Goal: Task Accomplishment & Management: Complete application form

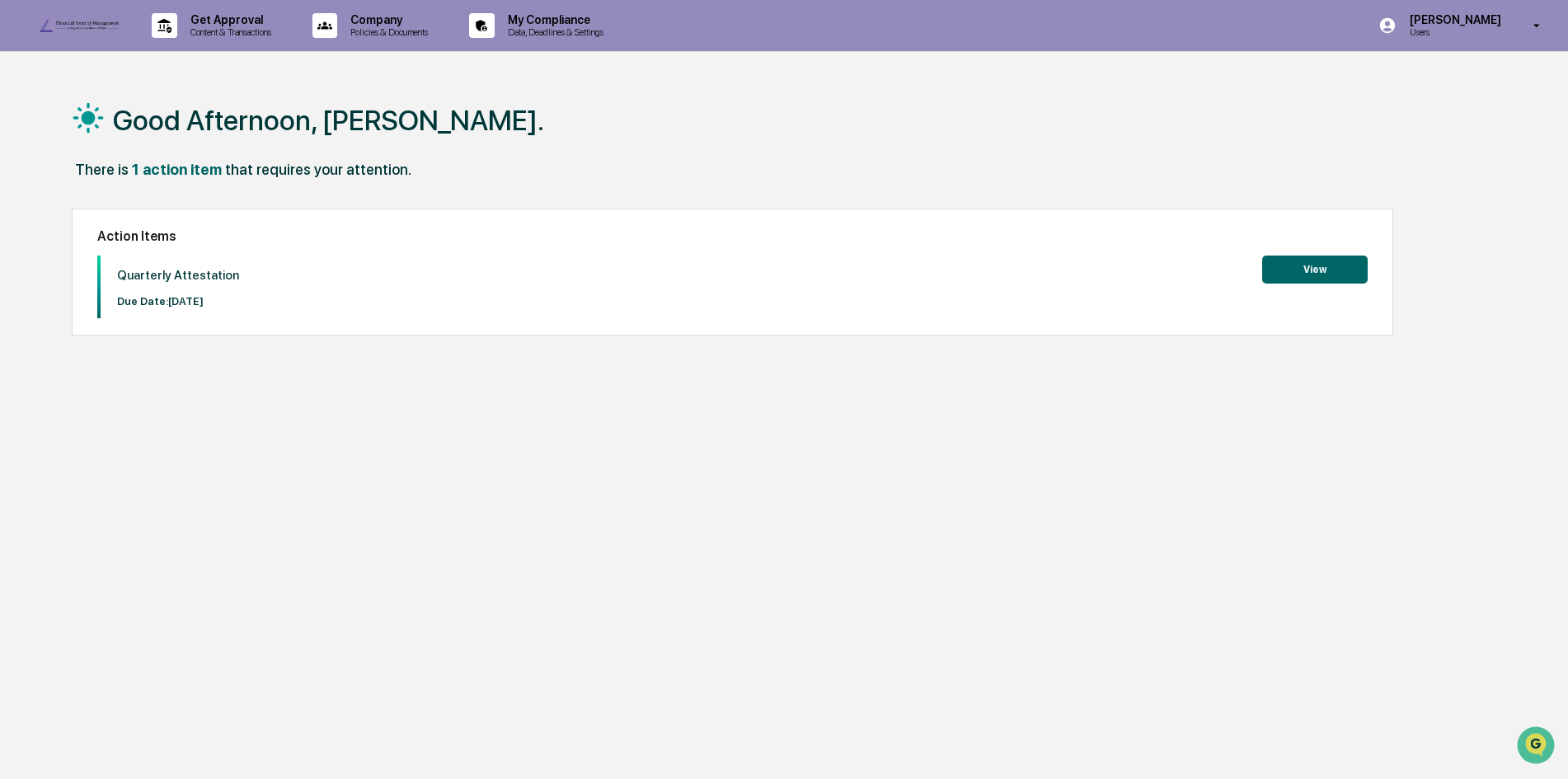
click at [1329, 261] on button "View" at bounding box center [1315, 269] width 106 height 28
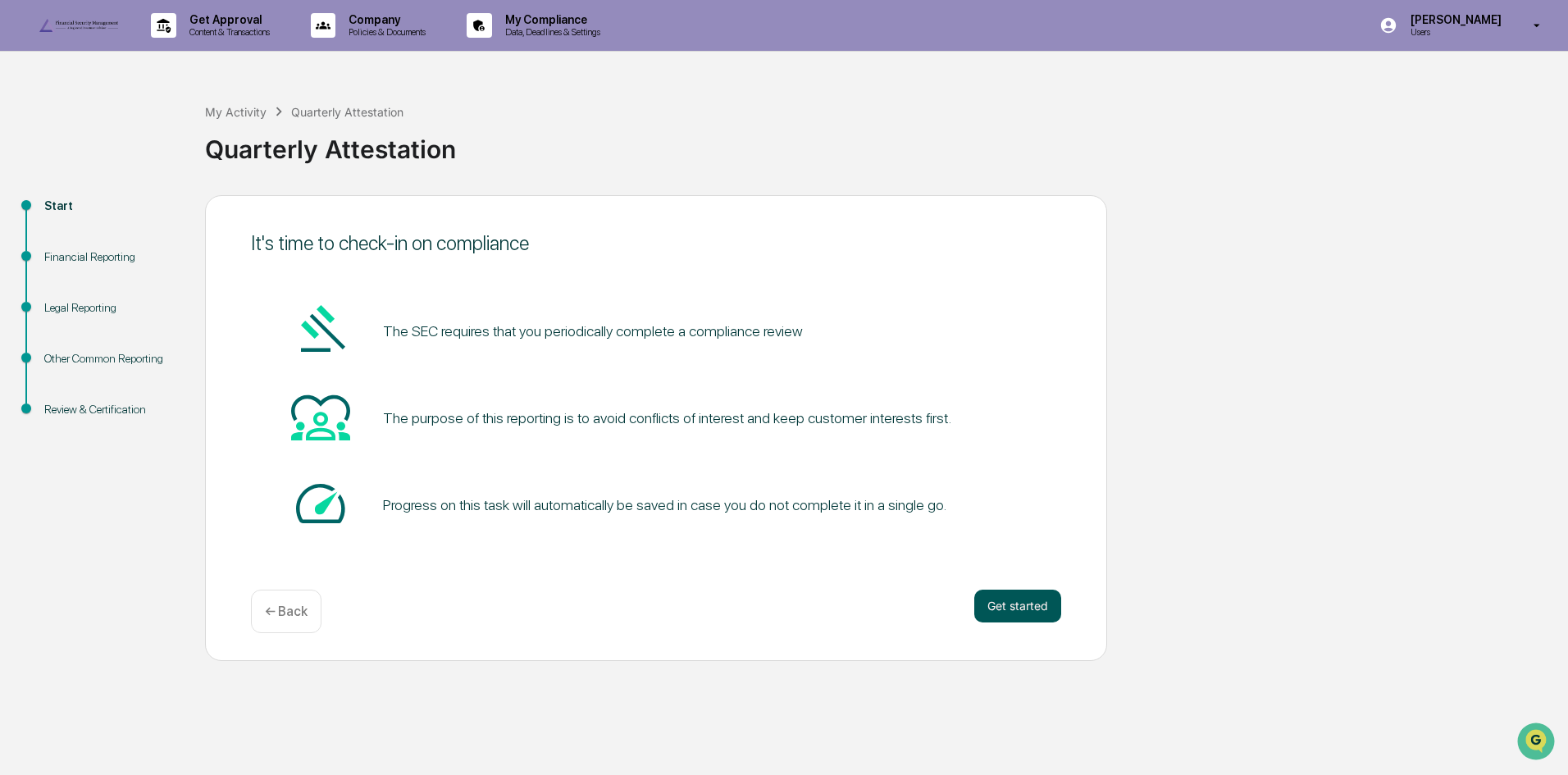
click at [1002, 623] on button "Get started" at bounding box center [1018, 607] width 87 height 33
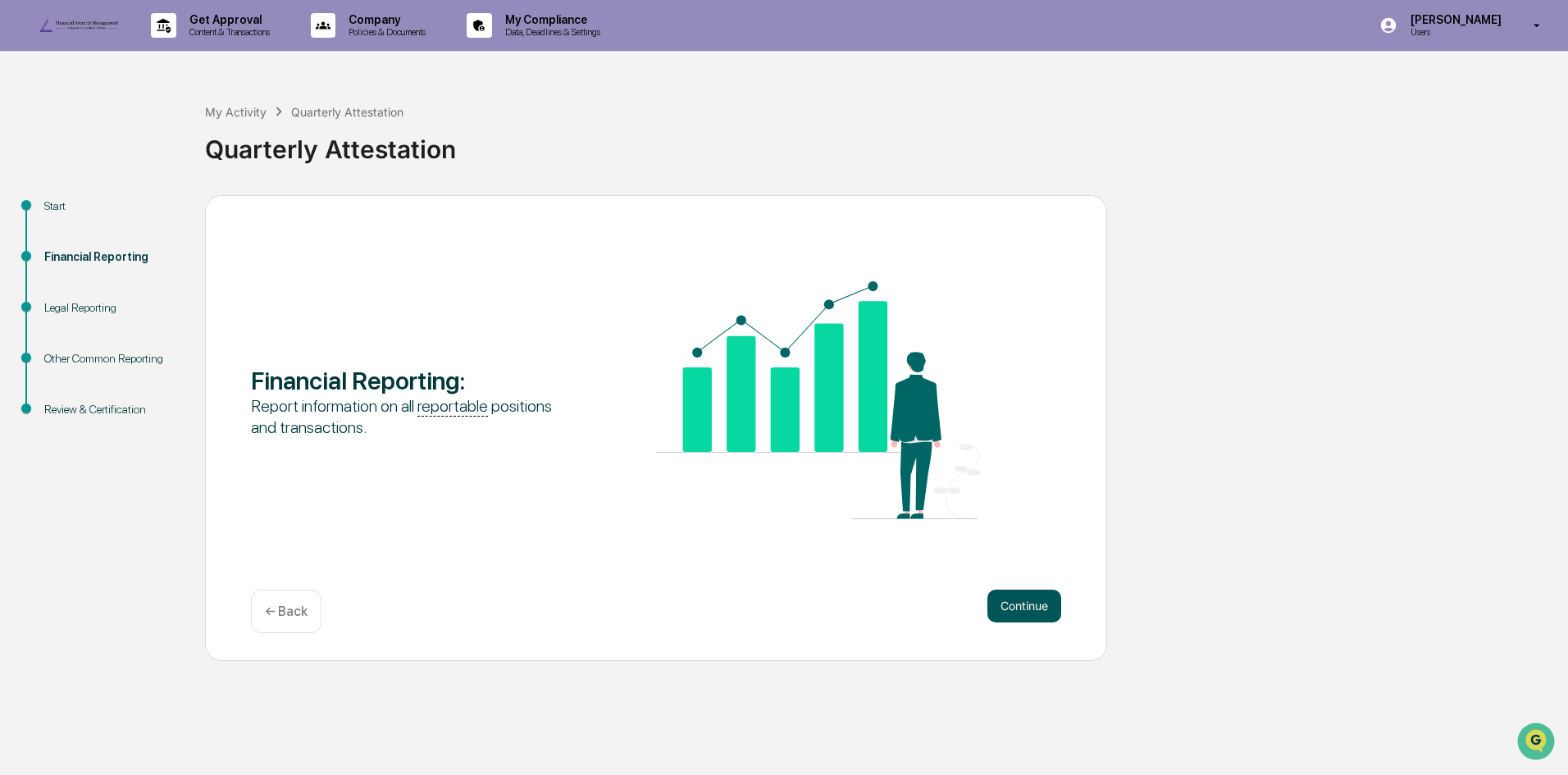
click at [1023, 623] on button "Continue" at bounding box center [1024, 607] width 74 height 33
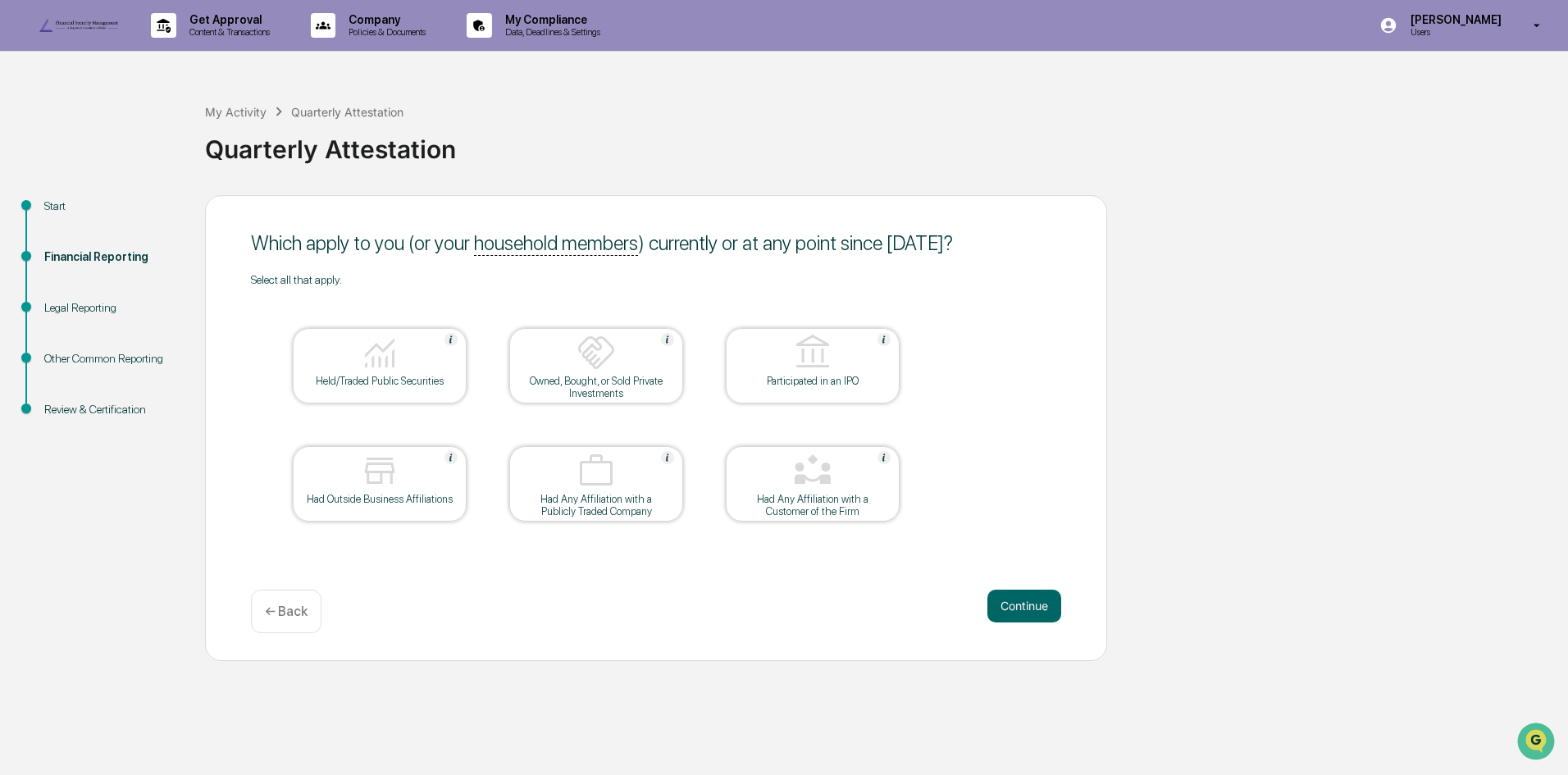
click at [400, 375] on div at bounding box center [379, 353] width 164 height 42
click at [1022, 623] on button "Continue" at bounding box center [1024, 607] width 74 height 33
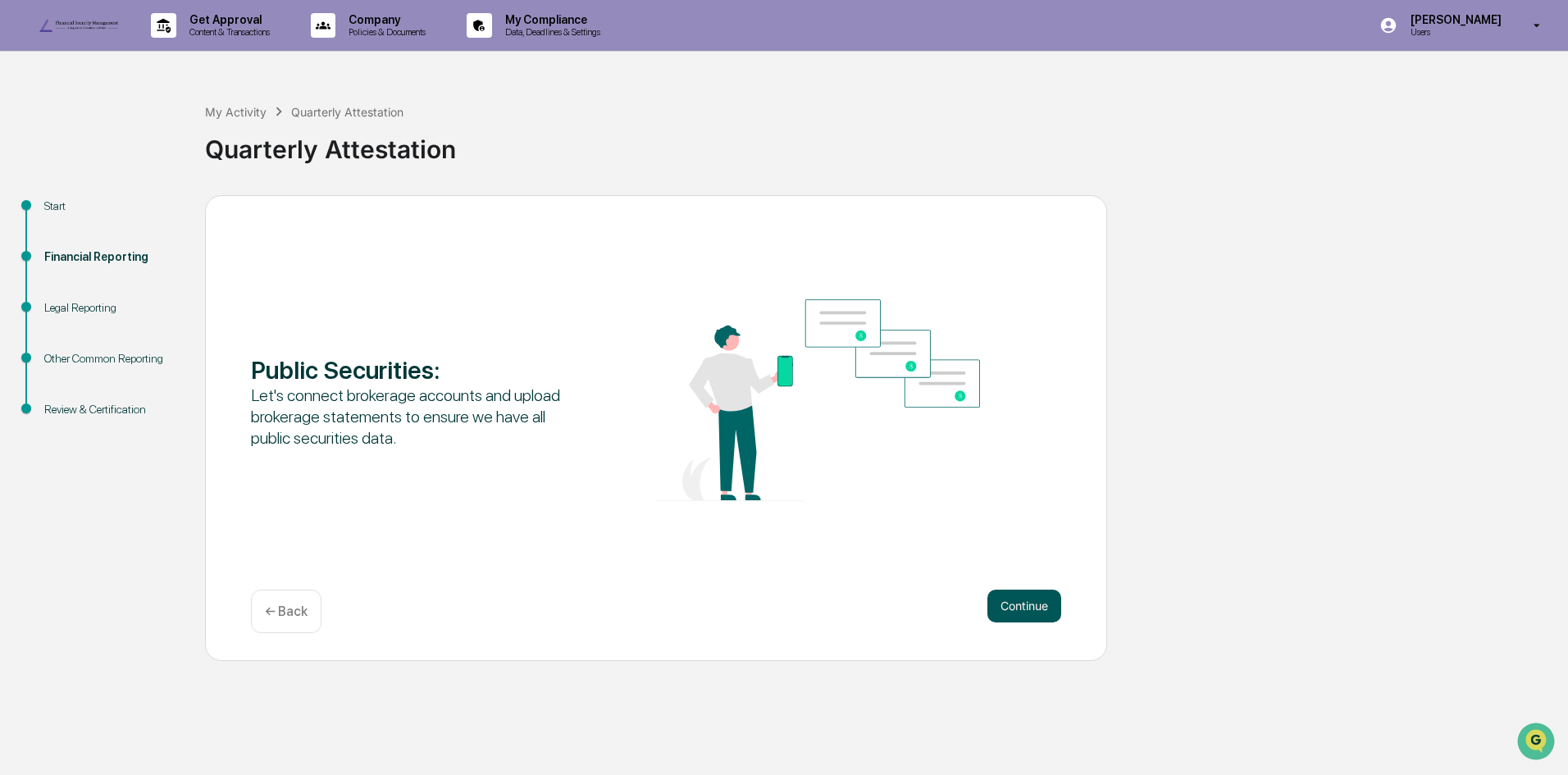
click at [987, 622] on button "Continue" at bounding box center [1024, 607] width 74 height 33
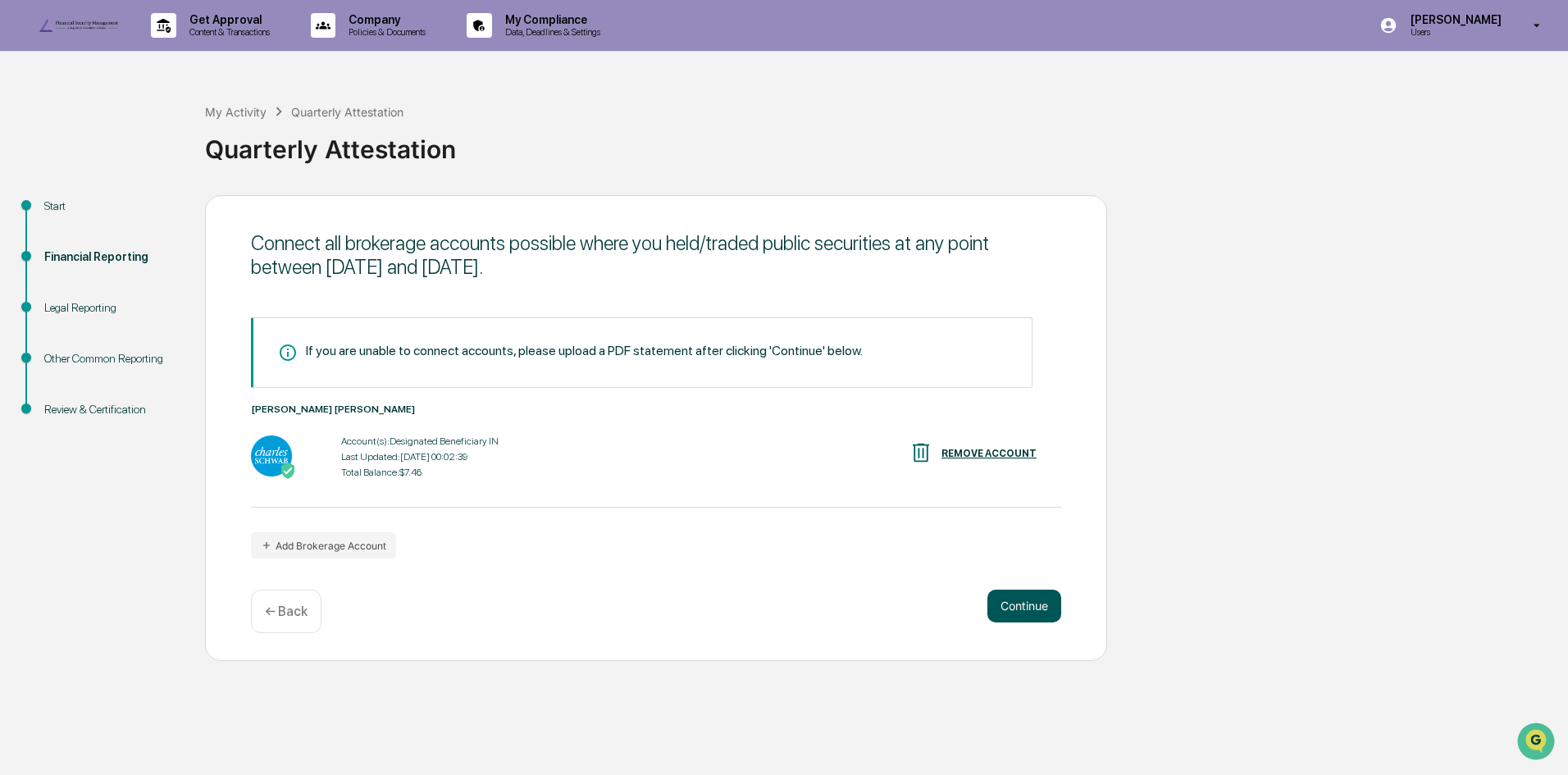
click at [1035, 623] on button "Continue" at bounding box center [1024, 607] width 74 height 33
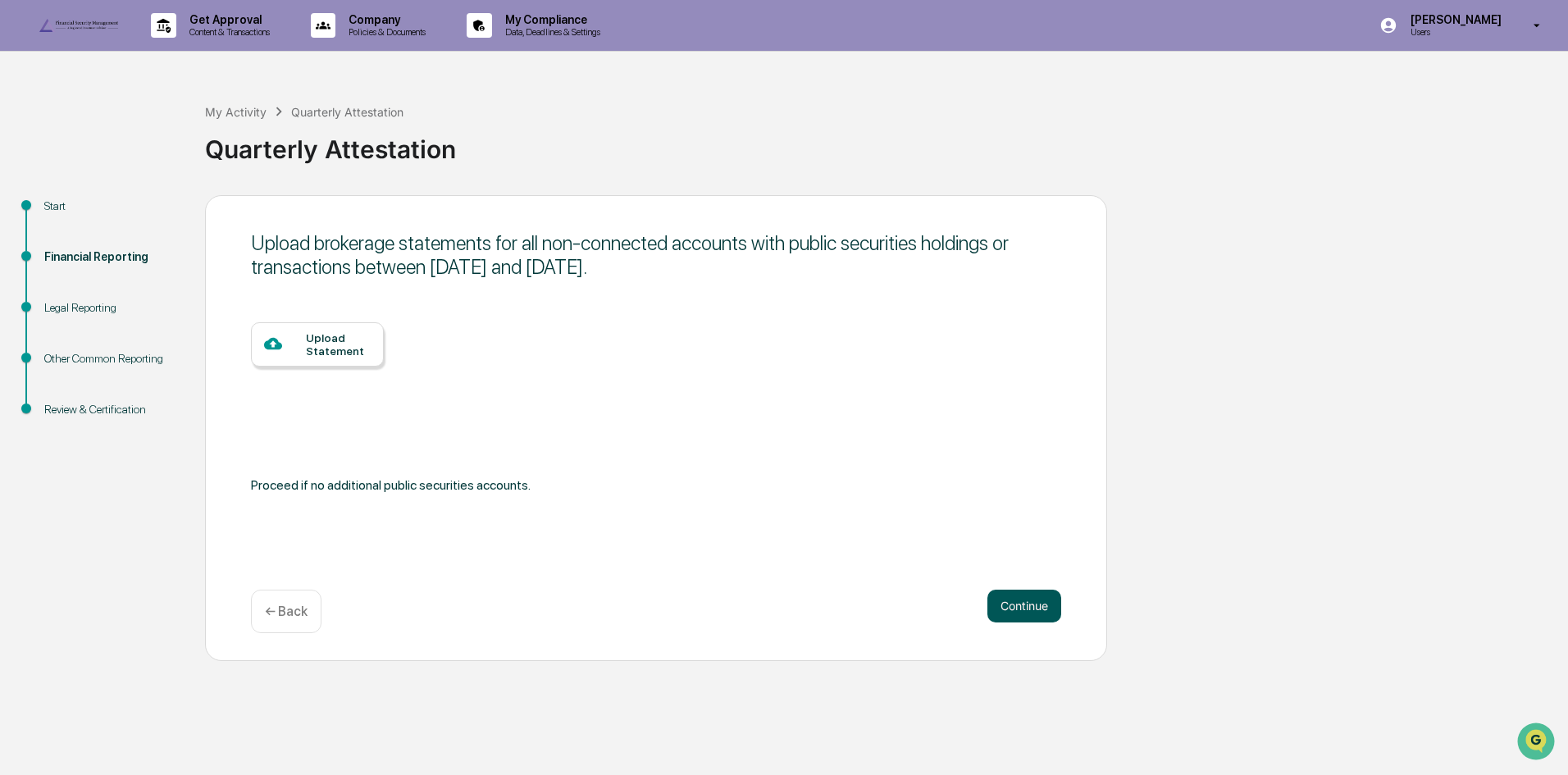
click at [1027, 623] on button "Continue" at bounding box center [1024, 607] width 74 height 33
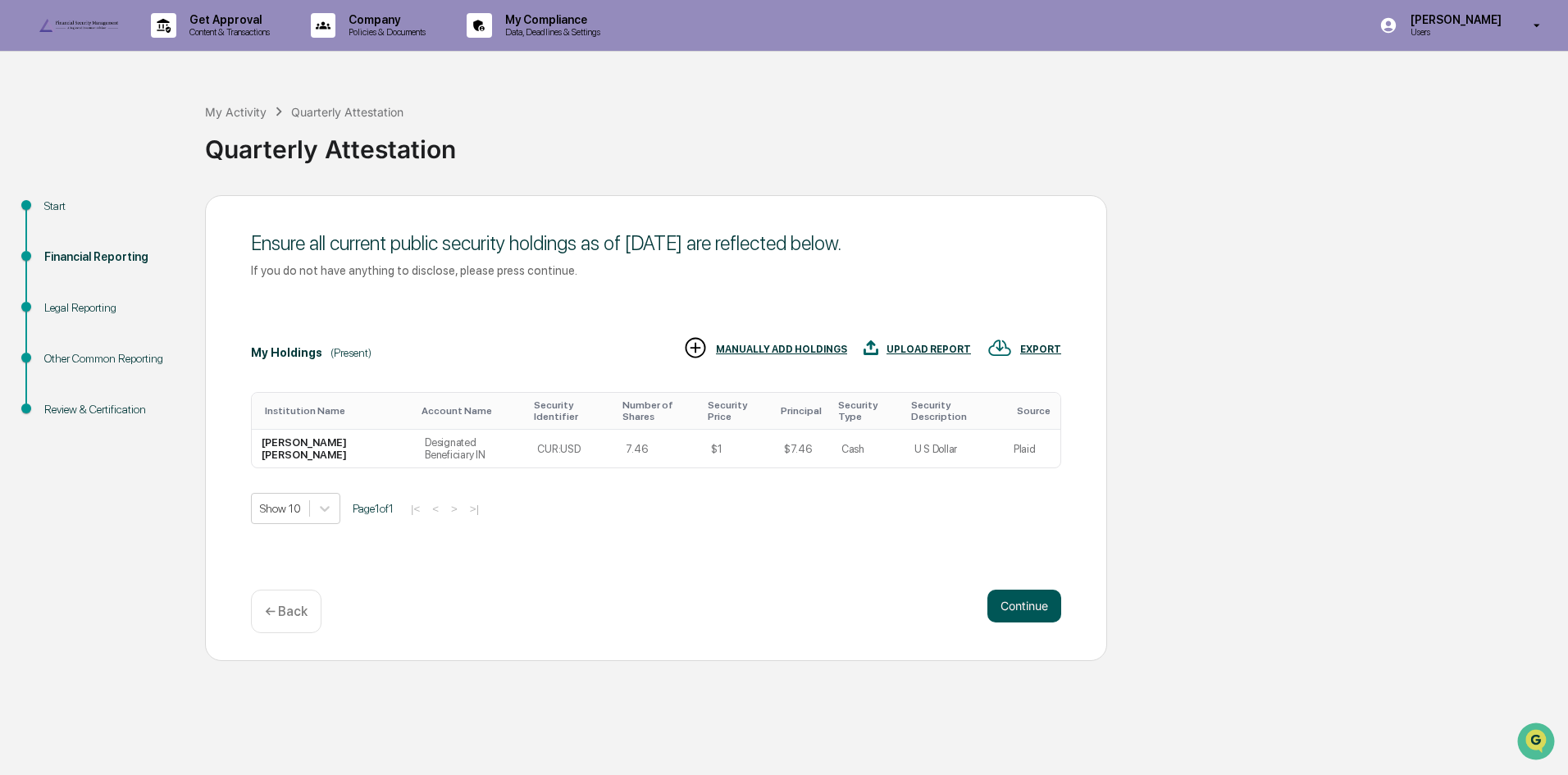
click at [1014, 623] on button "Continue" at bounding box center [1024, 607] width 74 height 33
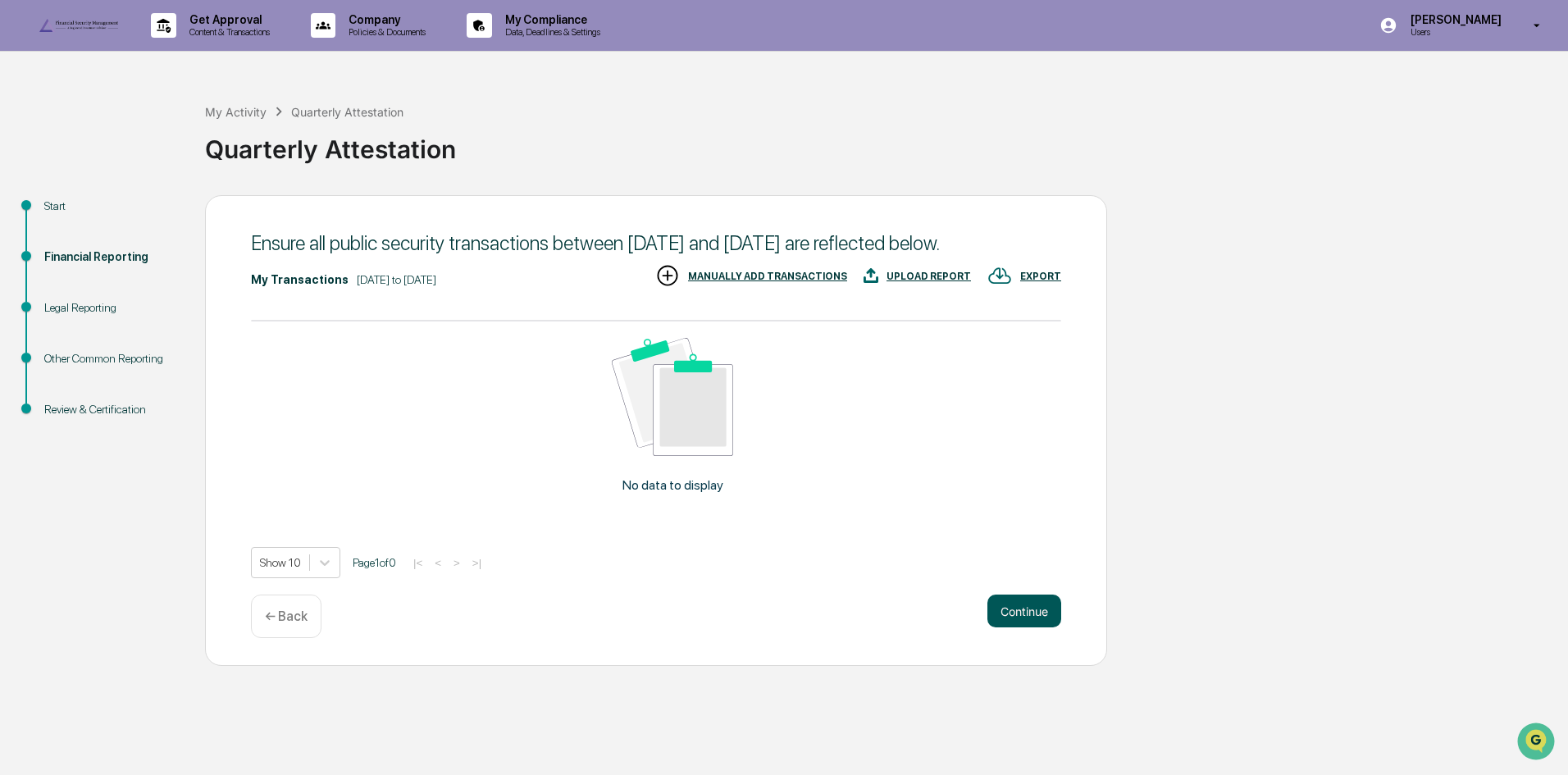
click at [1014, 628] on button "Continue" at bounding box center [1024, 611] width 74 height 33
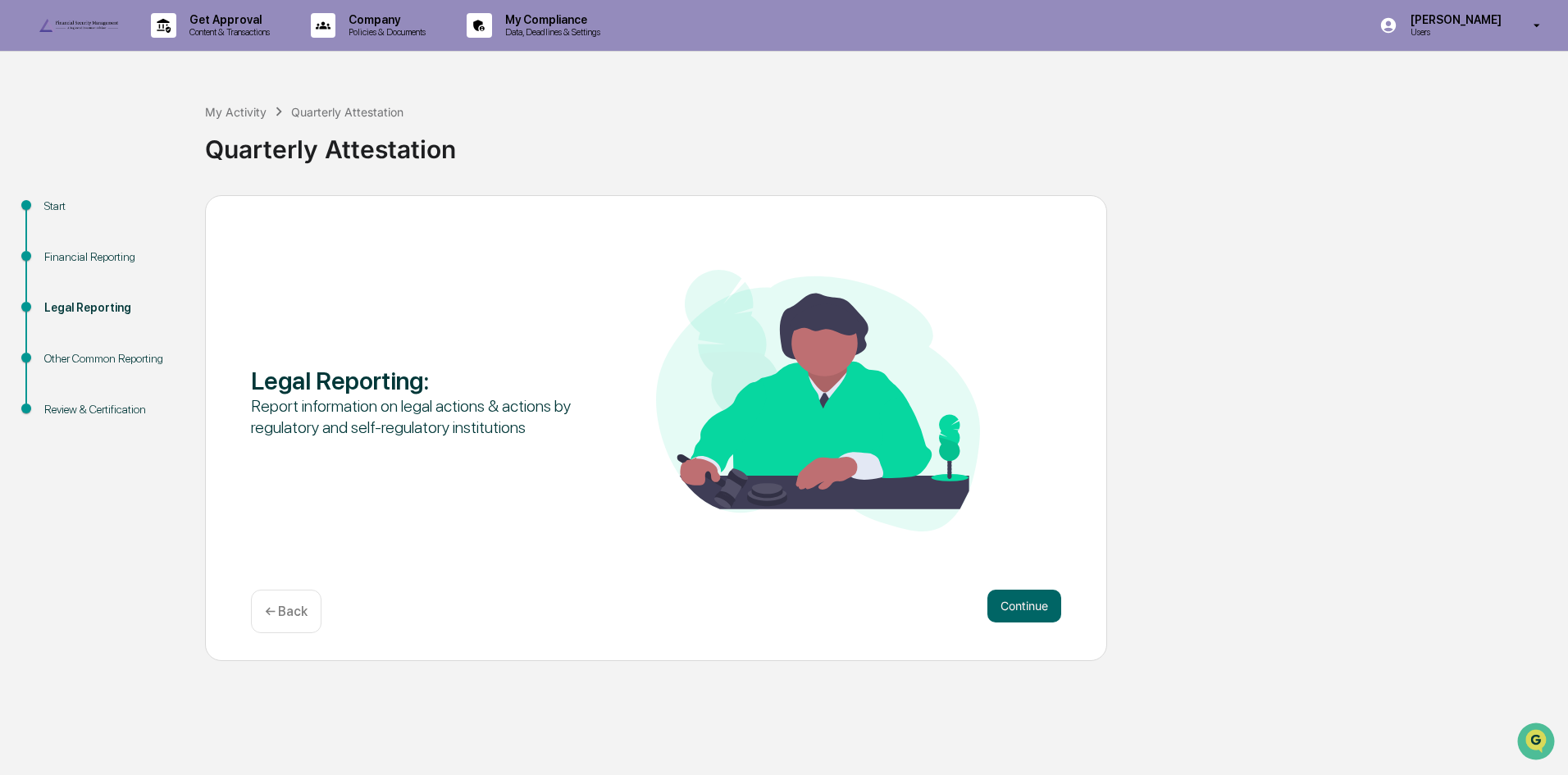
click at [1014, 634] on div "Continue ← Back" at bounding box center [655, 611] width 810 height 44
click at [1015, 623] on button "Continue" at bounding box center [1024, 607] width 74 height 33
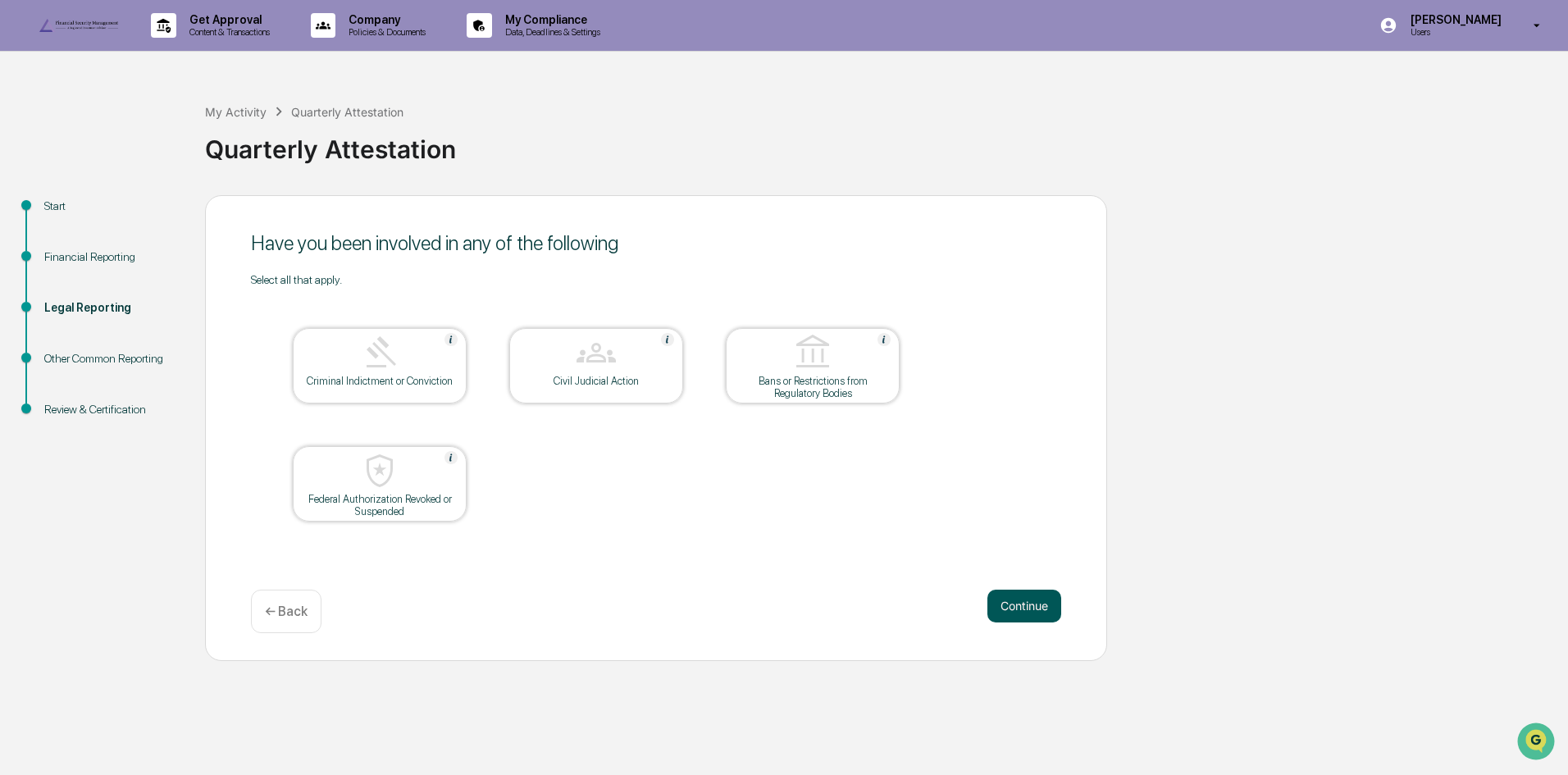
click at [1015, 623] on button "Continue" at bounding box center [1024, 607] width 74 height 33
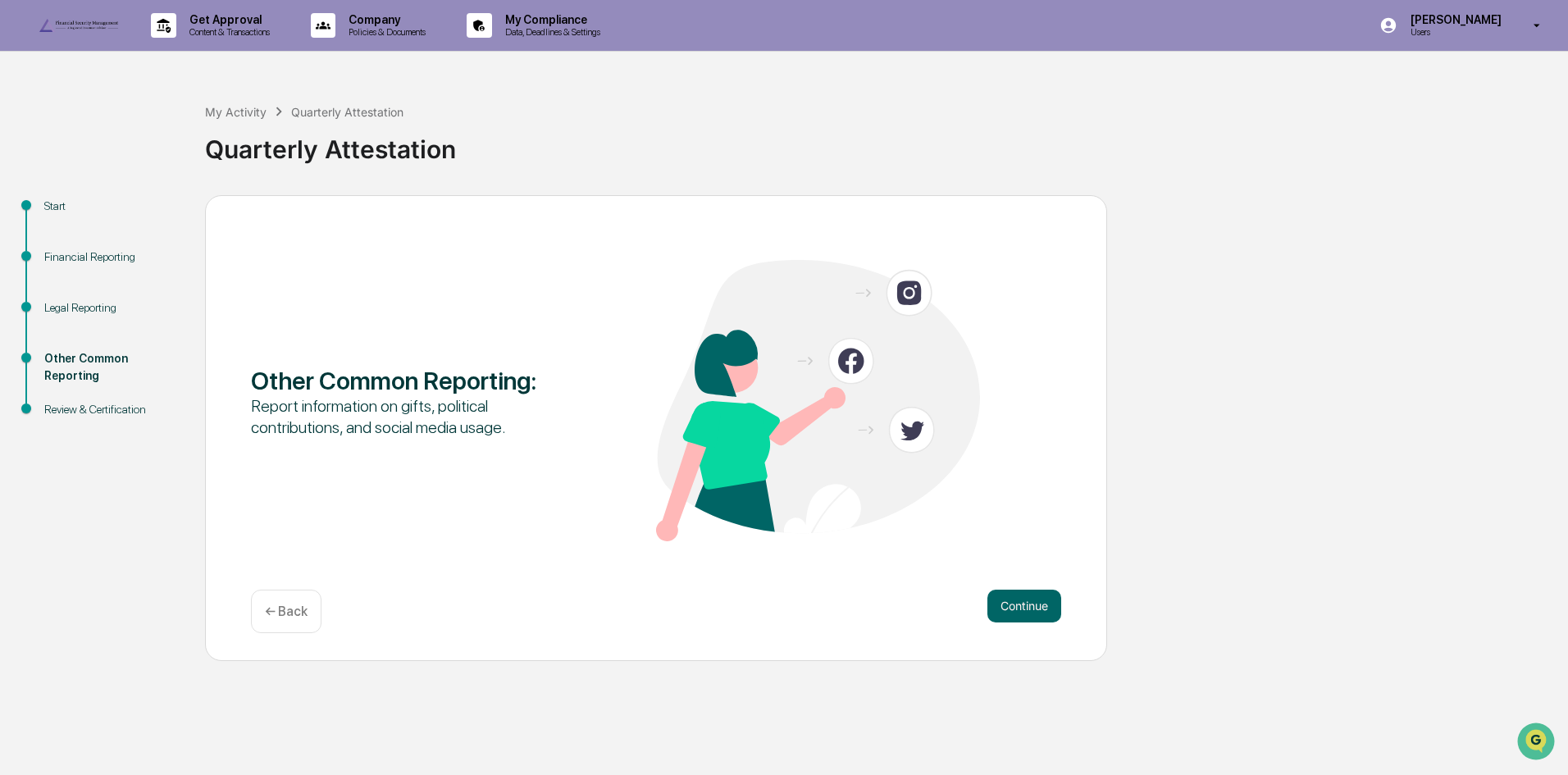
click at [1015, 623] on button "Continue" at bounding box center [1024, 607] width 74 height 33
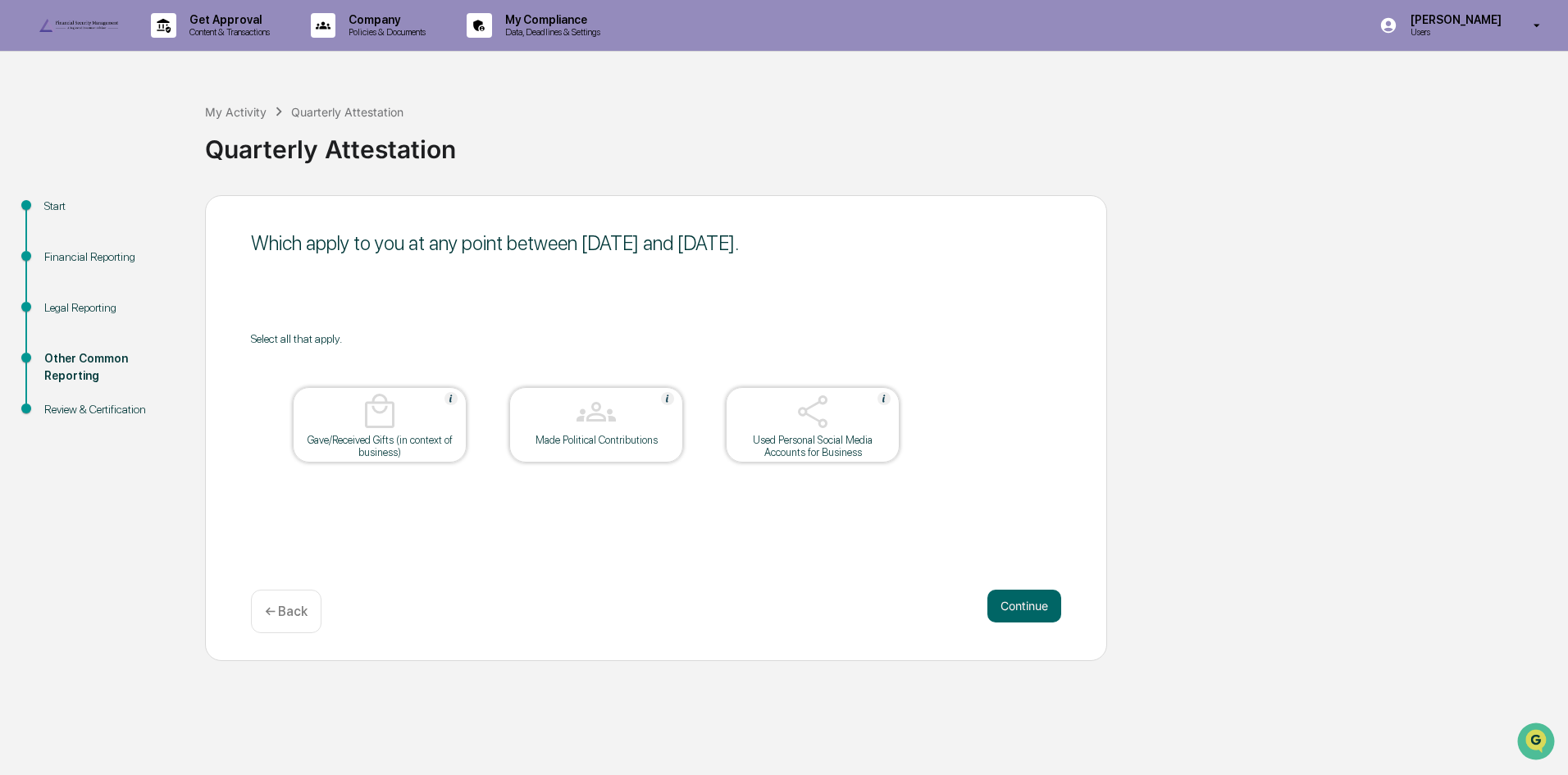
click at [1015, 623] on button "Continue" at bounding box center [1024, 607] width 74 height 33
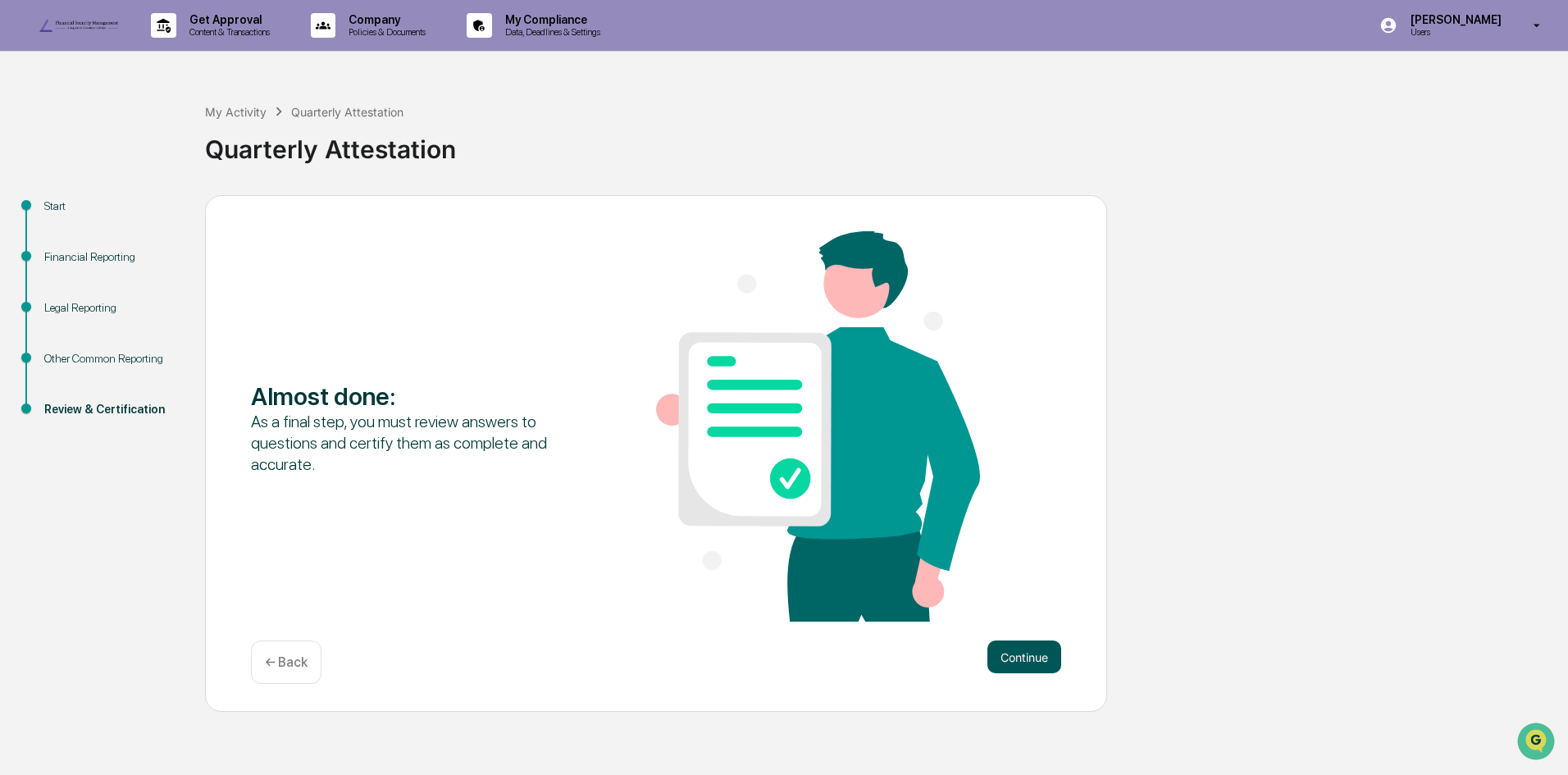
click at [1009, 674] on button "Continue" at bounding box center [1024, 657] width 74 height 33
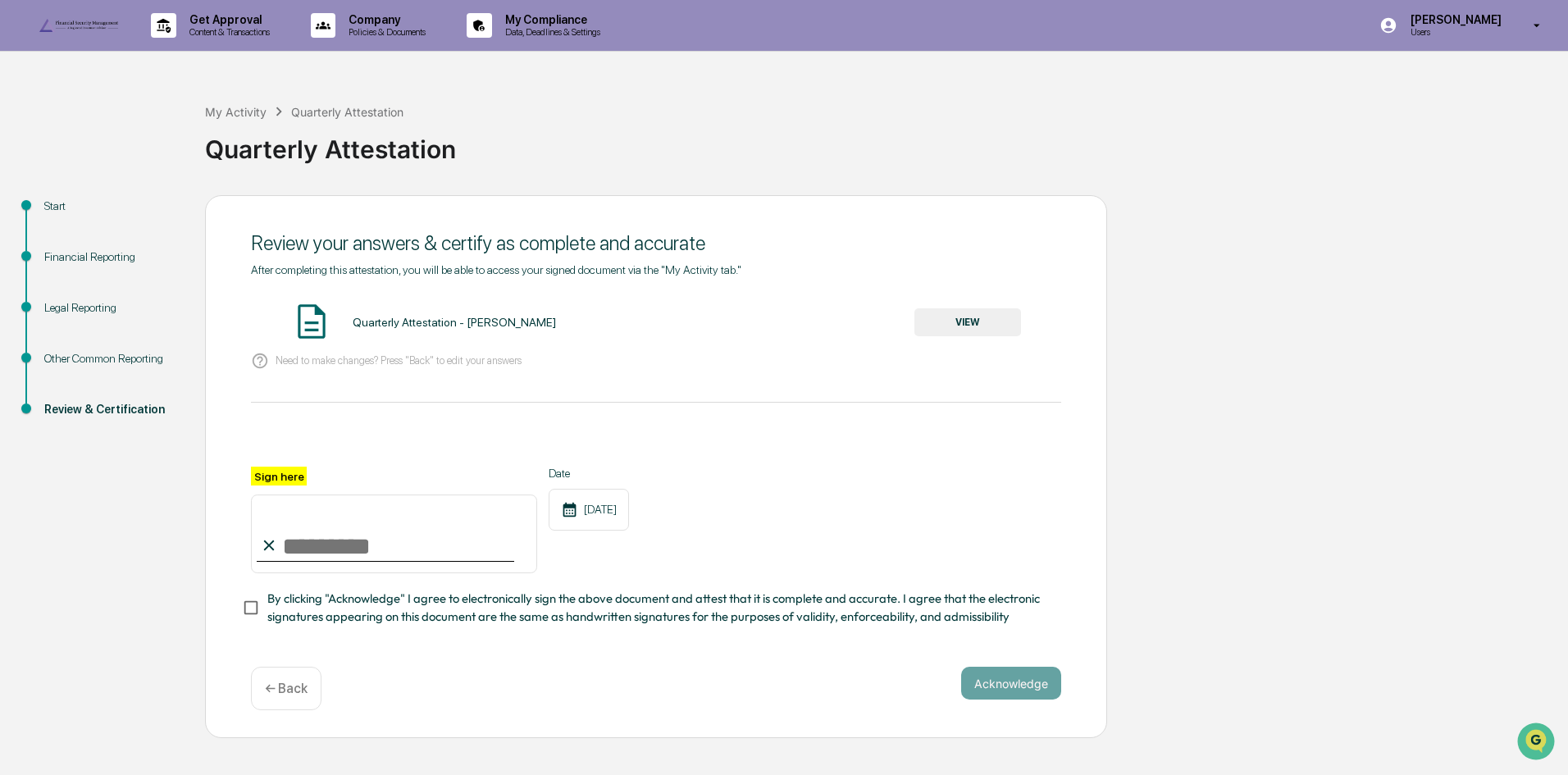
click at [287, 574] on input "Sign here" at bounding box center [393, 534] width 286 height 79
type input "**********"
click at [1019, 700] on button "Acknowledge" at bounding box center [1011, 684] width 100 height 33
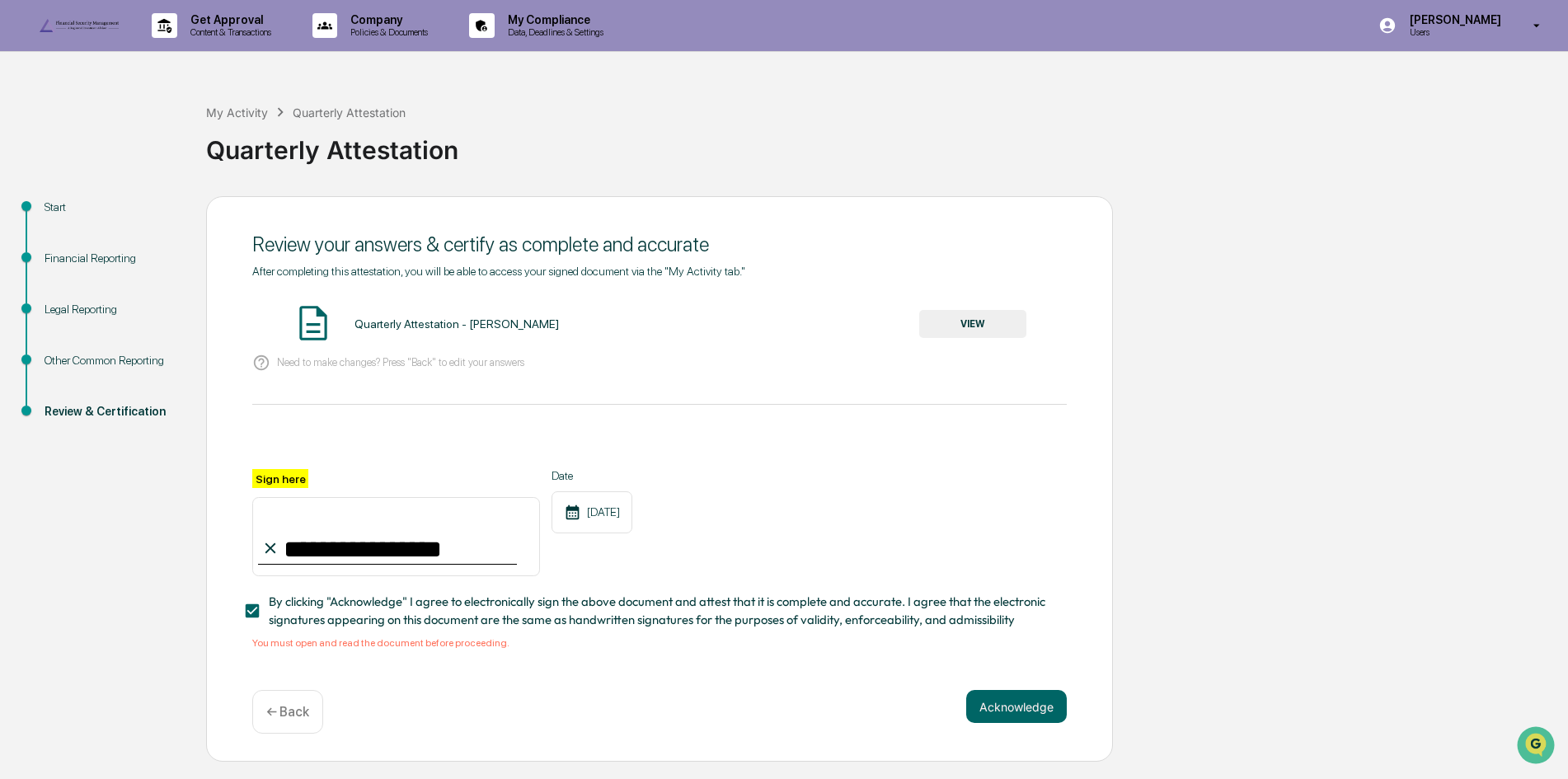
scroll to position [19, 0]
click at [997, 724] on button "Acknowledge" at bounding box center [1016, 707] width 101 height 33
click at [970, 332] on button "VIEW" at bounding box center [973, 324] width 107 height 28
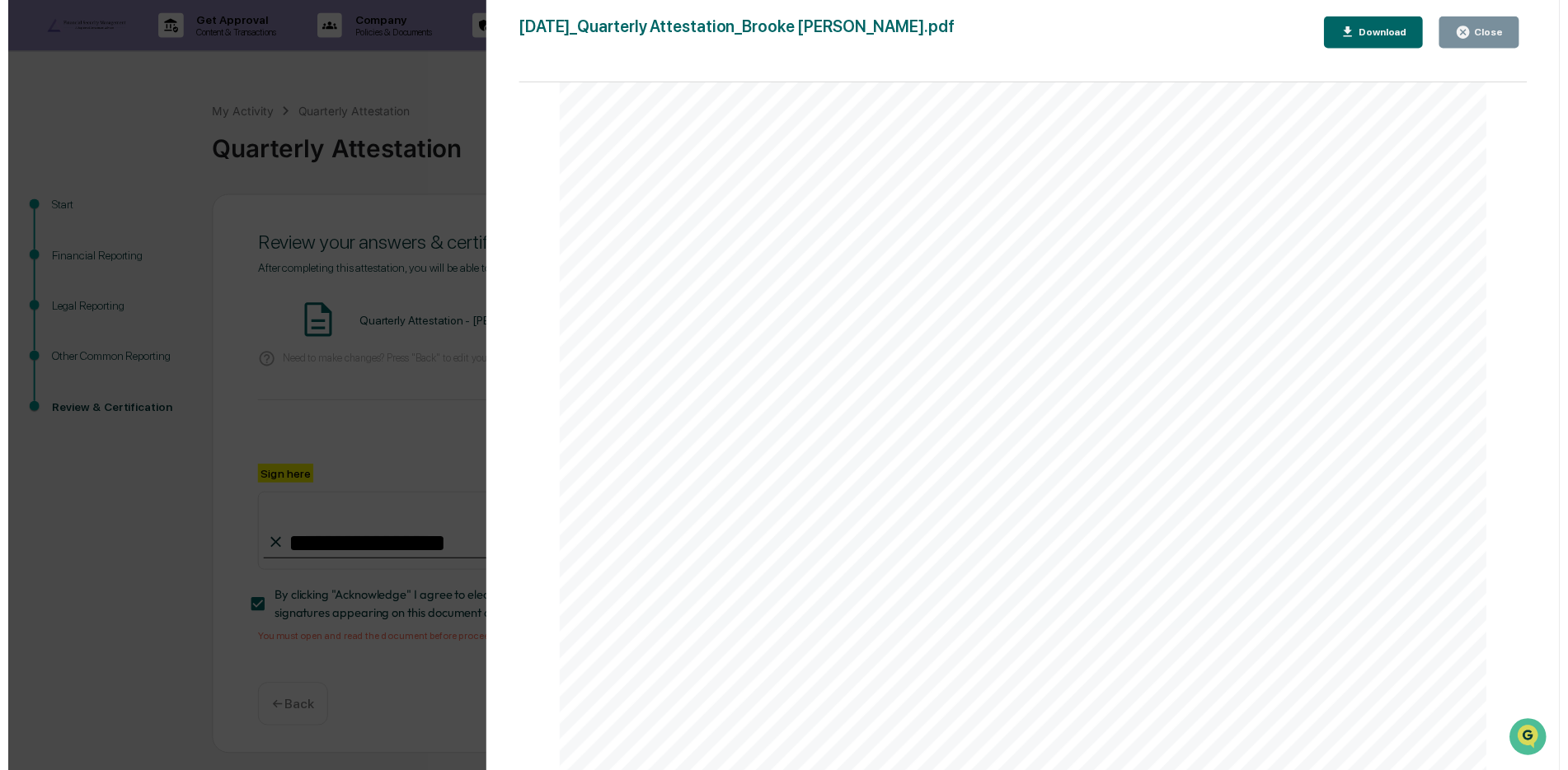
scroll to position [976, 0]
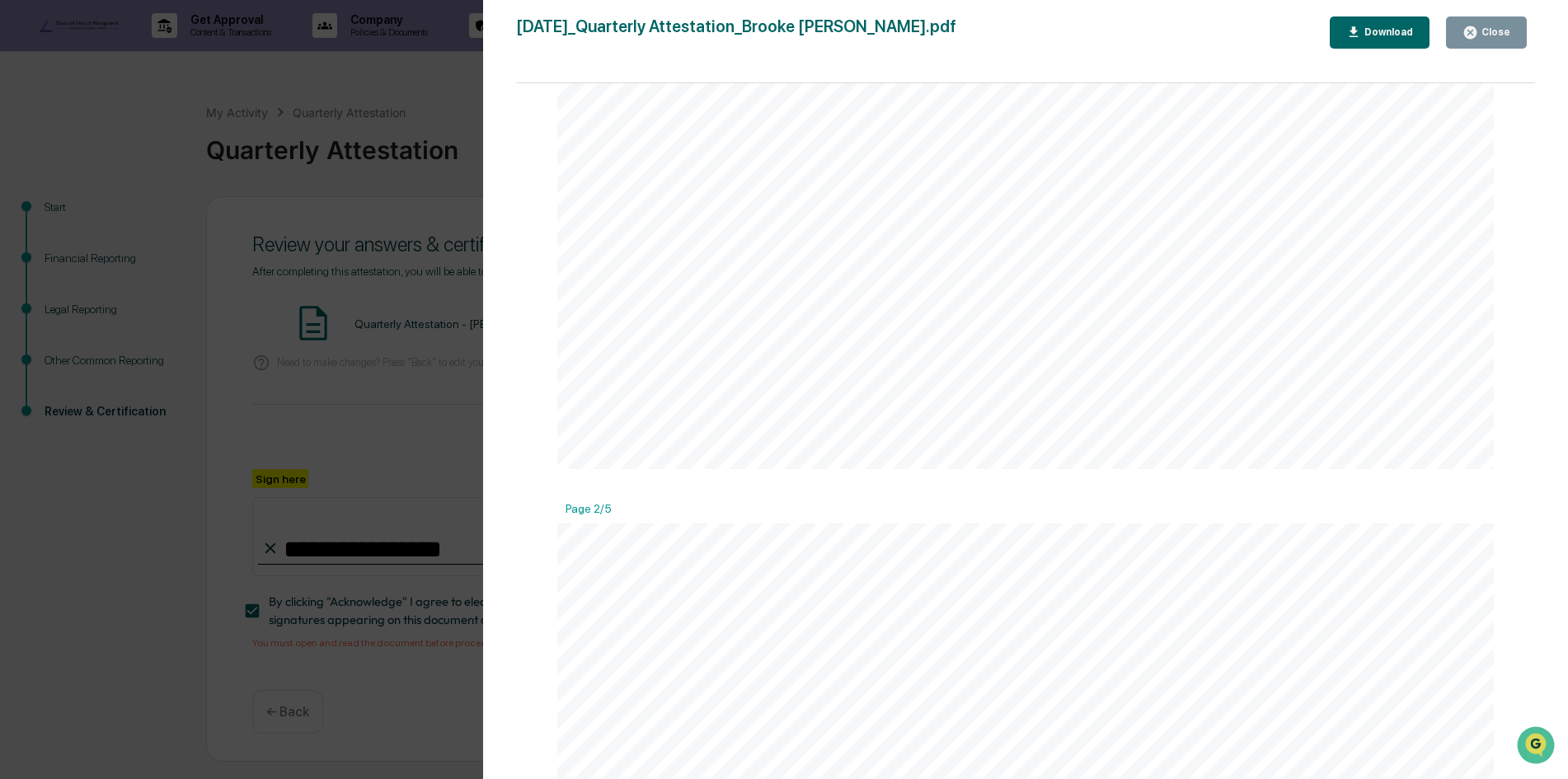
click at [397, 126] on div "Version History [DATE] 08:55 PM [PERSON_NAME] [DATE]_Quarterly Attestation_Broo…" at bounding box center [784, 389] width 1568 height 779
click at [1473, 31] on icon "button" at bounding box center [1470, 32] width 12 height 12
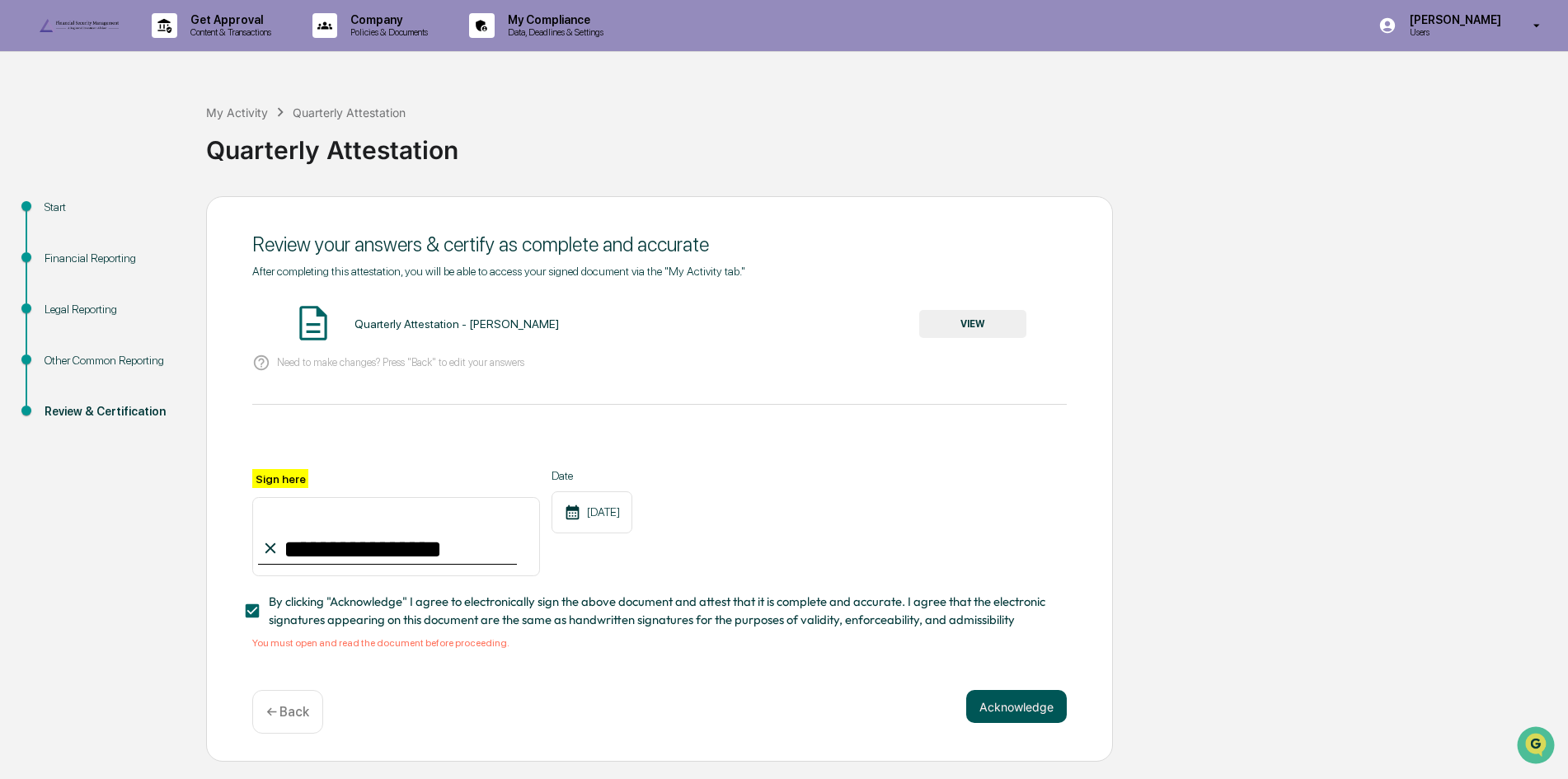
click at [1003, 724] on button "Acknowledge" at bounding box center [1016, 707] width 101 height 33
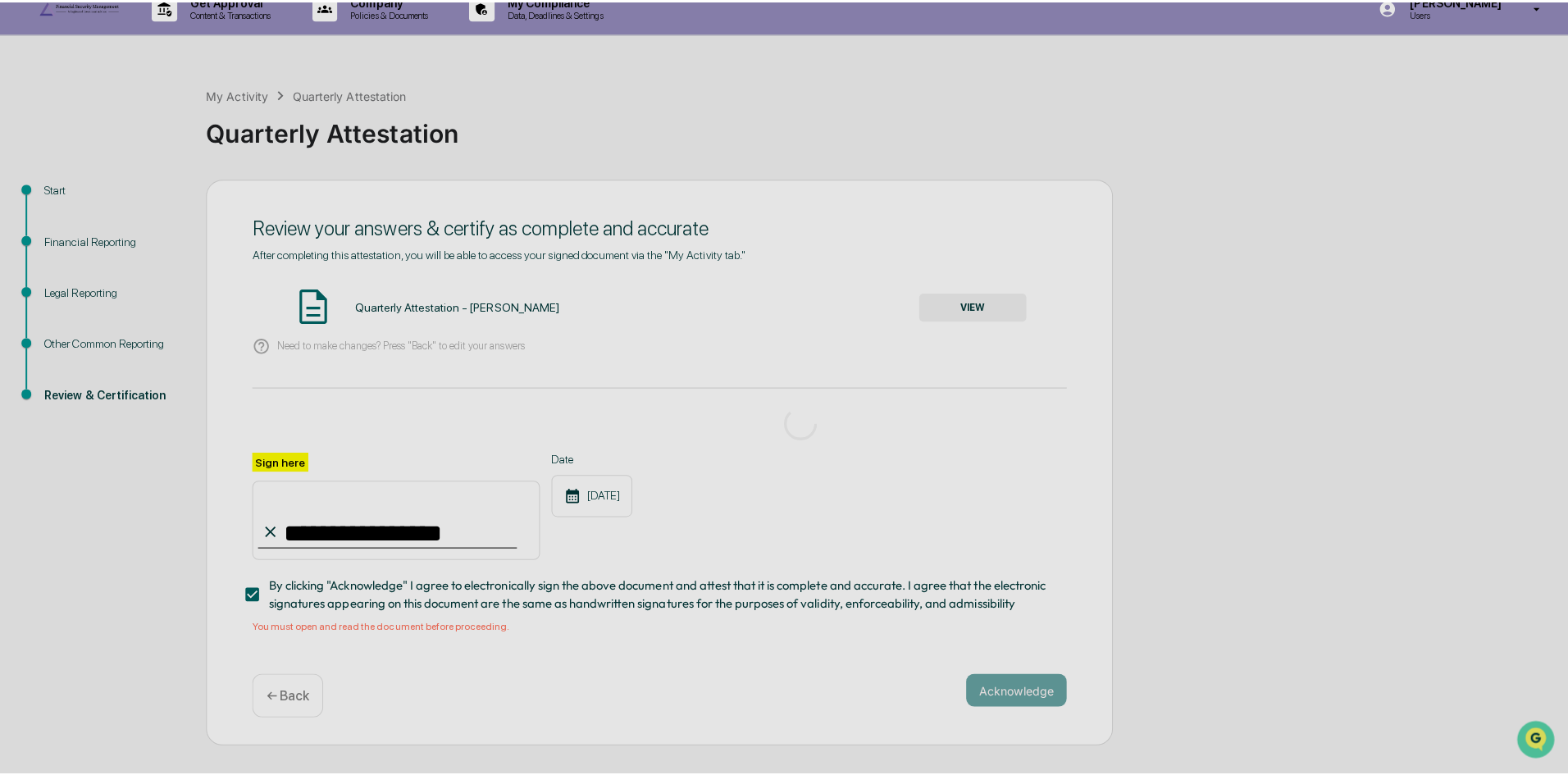
scroll to position [0, 0]
